Goal: Information Seeking & Learning: Compare options

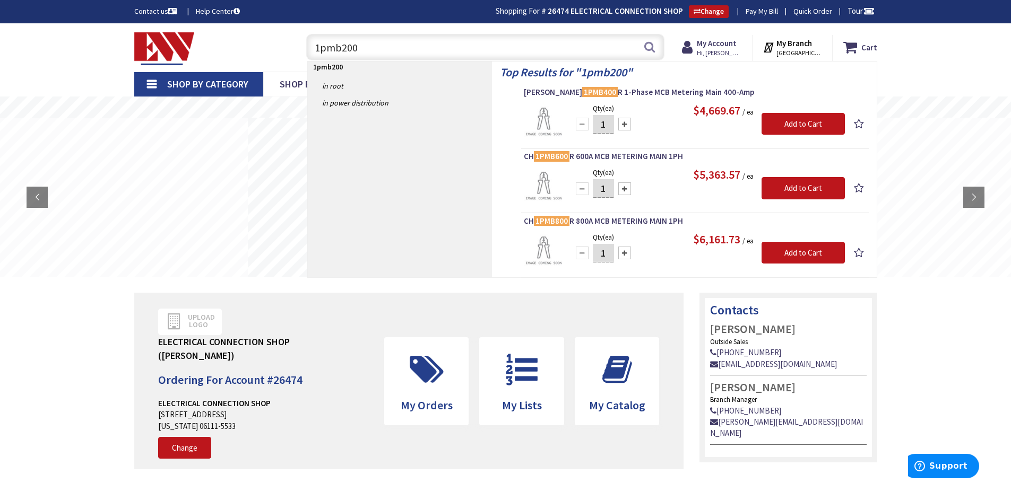
click at [367, 41] on input "1pmb200" at bounding box center [485, 47] width 358 height 27
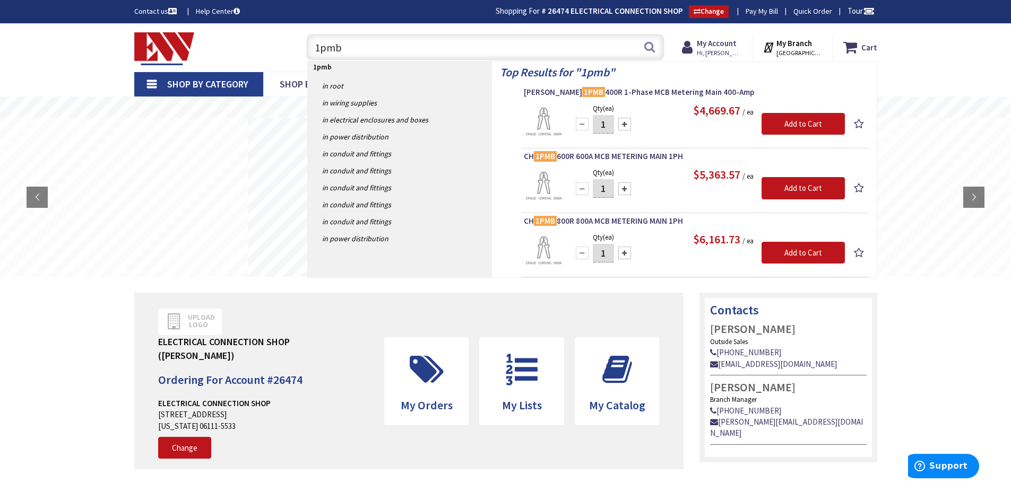
drag, startPoint x: 425, startPoint y: 46, endPoint x: 283, endPoint y: 40, distance: 142.4
click at [283, 40] on div "Toggle Nav 1pmb 1pmb Search Cart My Cart Close" at bounding box center [505, 48] width 759 height 36
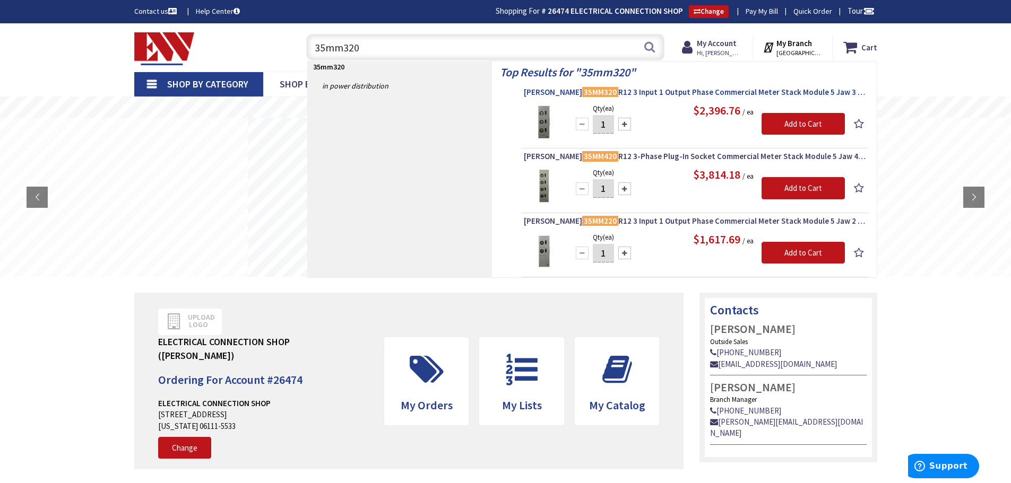
type input "35mm320"
